Goal: Browse casually

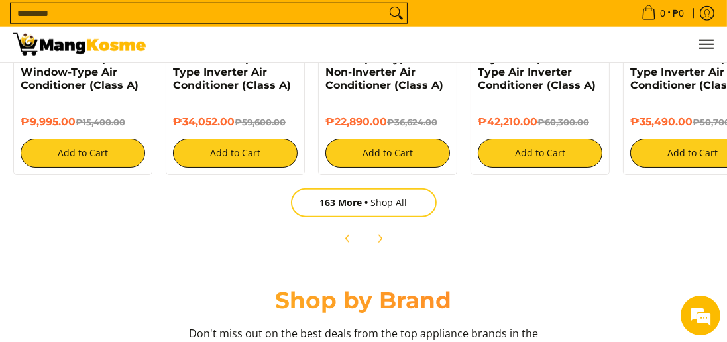
scroll to position [1502, 0]
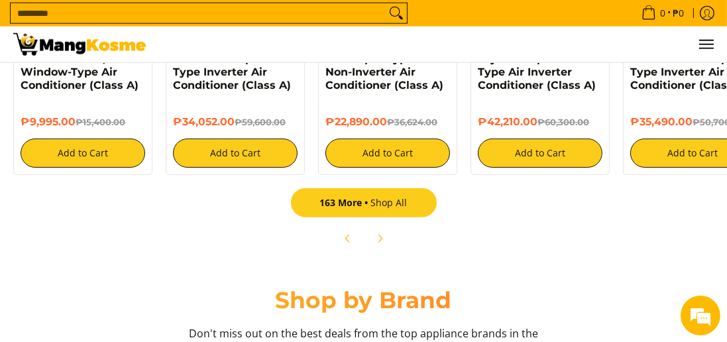
click at [338, 202] on span "163 More" at bounding box center [345, 202] width 51 height 13
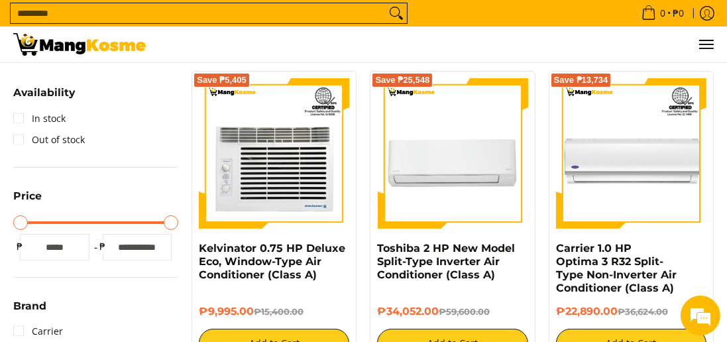
scroll to position [196, 0]
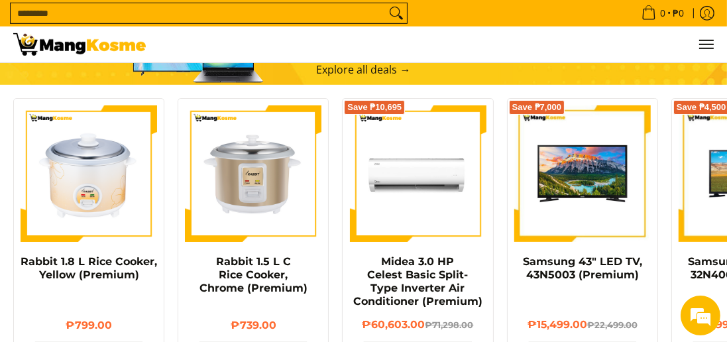
scroll to position [803, 0]
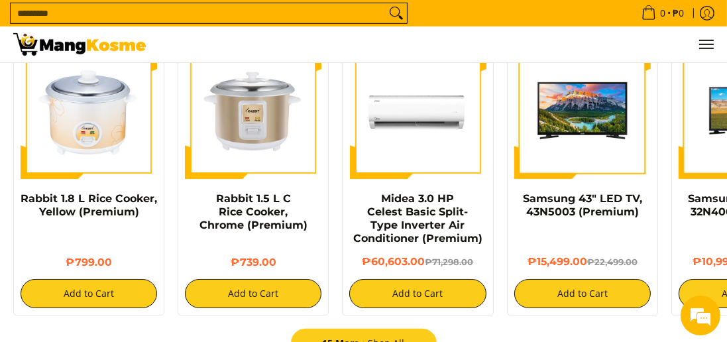
scroll to position [867, 0]
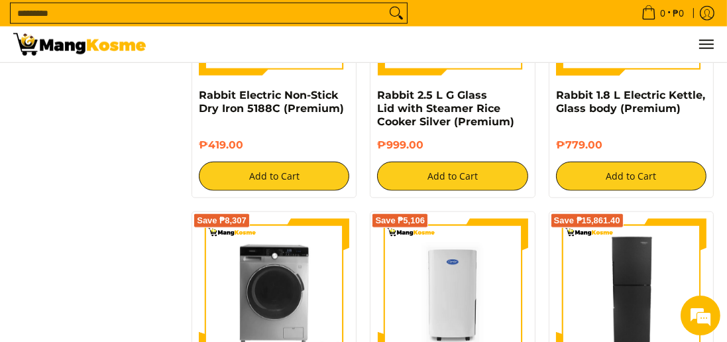
scroll to position [1559, 0]
